Goal: Navigation & Orientation: Find specific page/section

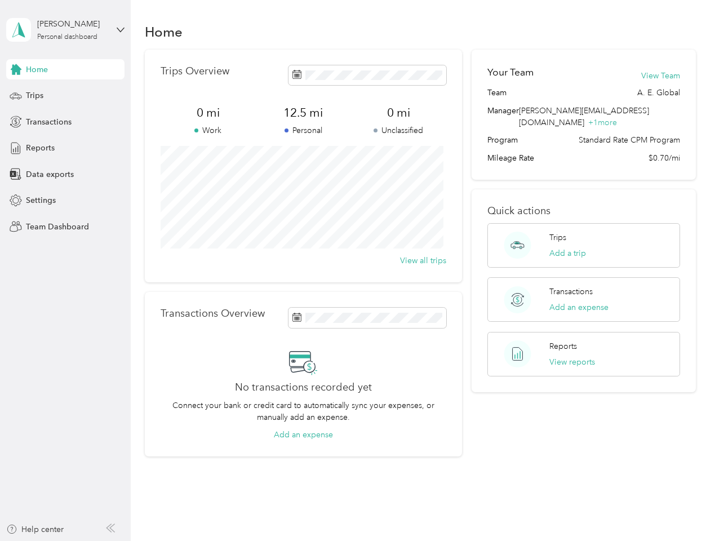
click at [357, 271] on div "Trips Overview 0 mi Work 12.5 mi Personal 0 mi Unclassified View all trips" at bounding box center [303, 166] width 317 height 233
click at [65, 30] on div "[PERSON_NAME]" at bounding box center [72, 24] width 70 height 12
click at [65, 69] on div "You’re signed in as [PERSON_NAME][EMAIL_ADDRESS][DOMAIN_NAME] Team dashboard Pe…" at bounding box center [156, 98] width 301 height 115
click at [16, 69] on div "You’re signed in as [PERSON_NAME][EMAIL_ADDRESS][DOMAIN_NAME] Team dashboard Pe…" at bounding box center [156, 98] width 301 height 115
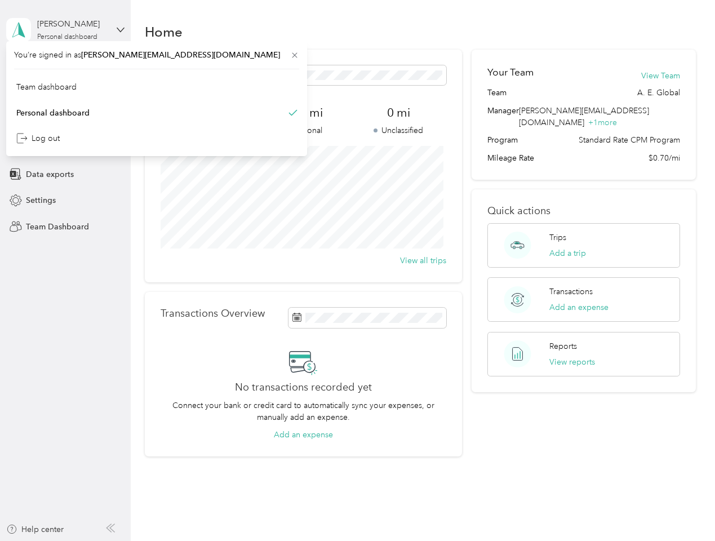
click at [65, 96] on div "Trips" at bounding box center [65, 96] width 118 height 20
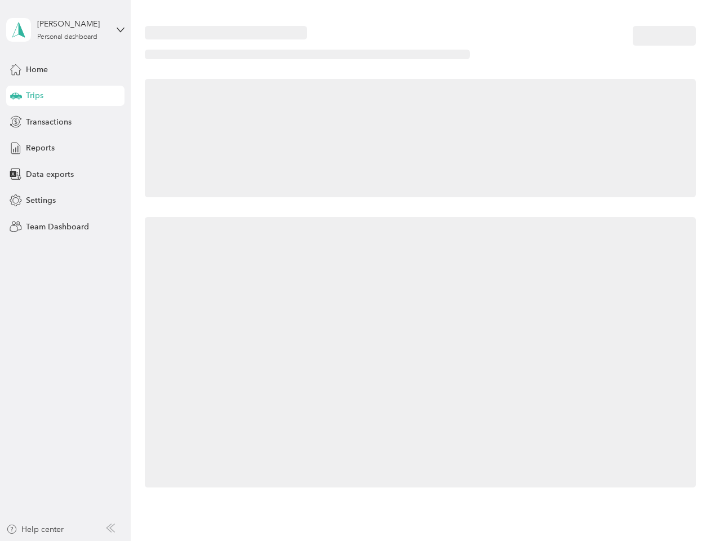
click at [16, 96] on icon at bounding box center [16, 95] width 12 height 6
click at [65, 122] on span "Transactions" at bounding box center [49, 122] width 46 height 12
click at [16, 122] on icon at bounding box center [16, 122] width 12 height 12
click at [65, 148] on div "Reports" at bounding box center [65, 148] width 118 height 20
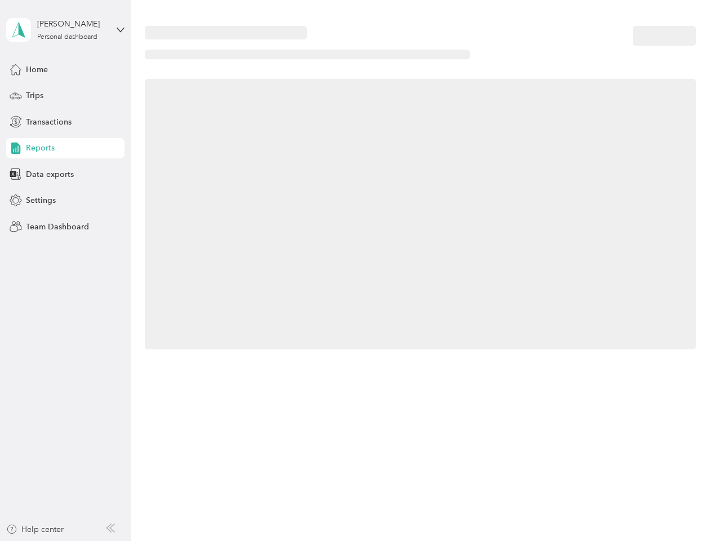
click at [16, 148] on icon at bounding box center [16, 148] width 12 height 12
